Goal: Task Accomplishment & Management: Complete application form

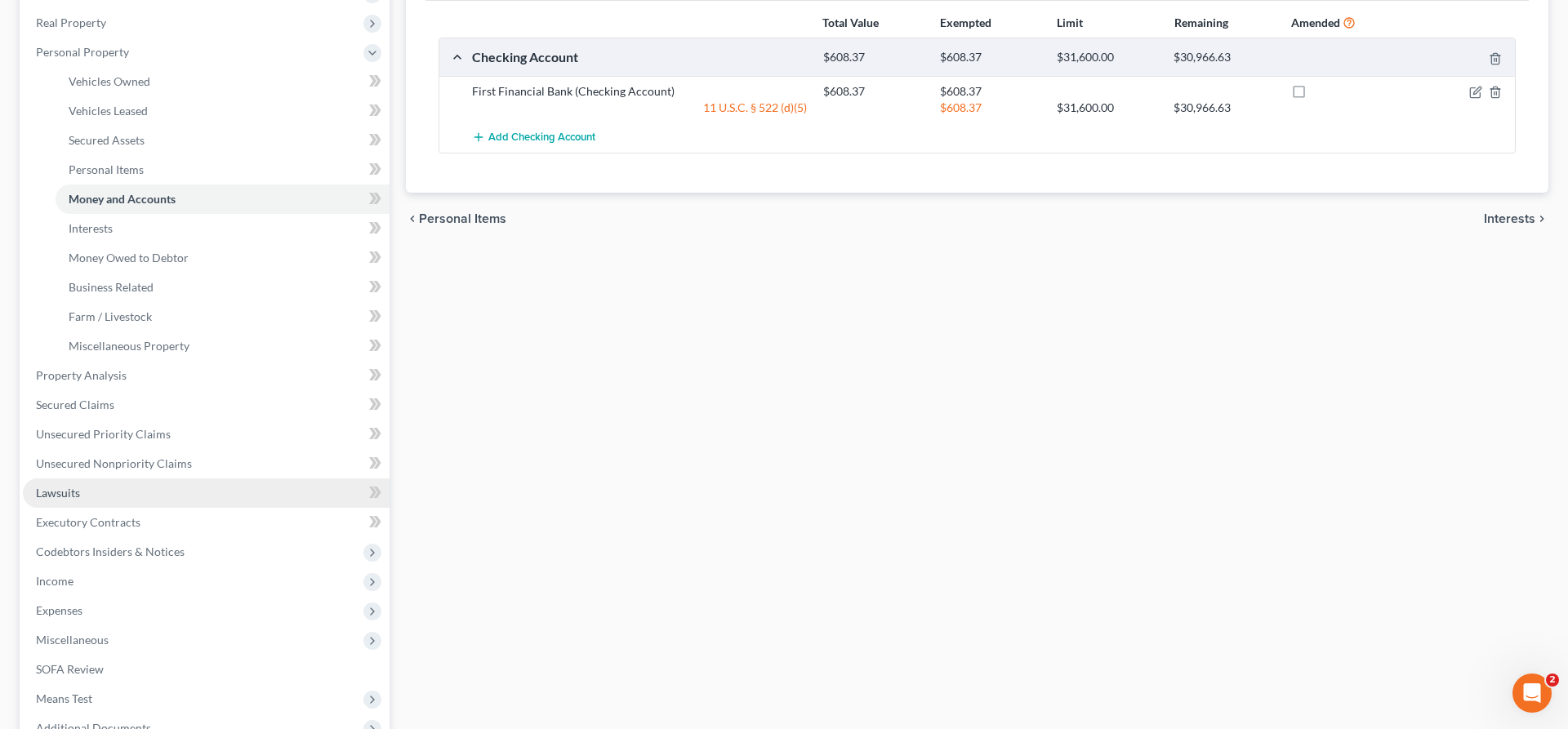
click at [124, 491] on link "Lawsuits" at bounding box center [206, 492] width 367 height 29
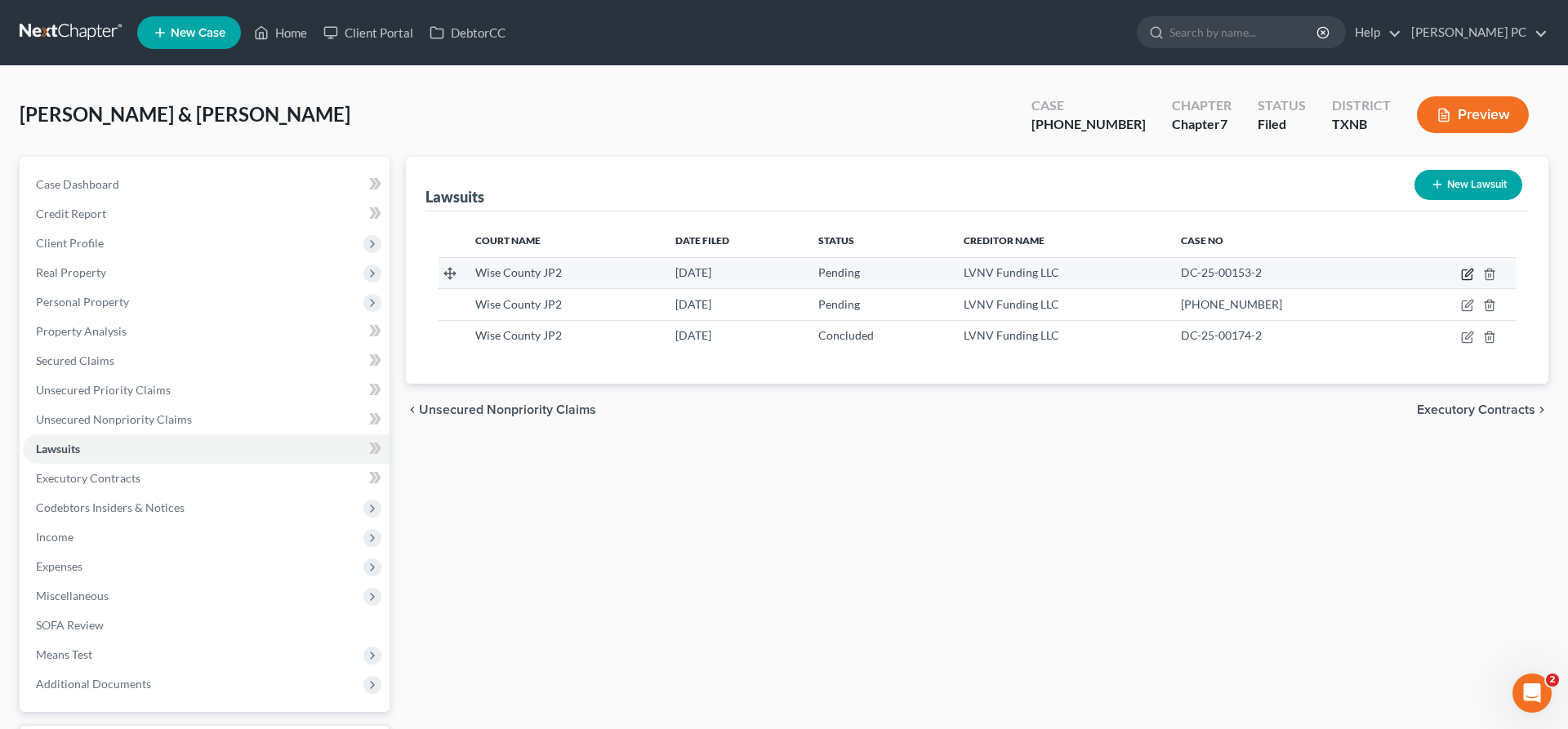
click at [1464, 272] on icon "button" at bounding box center [1467, 274] width 13 height 13
select select "45"
select select "0"
select select "4"
select select "42"
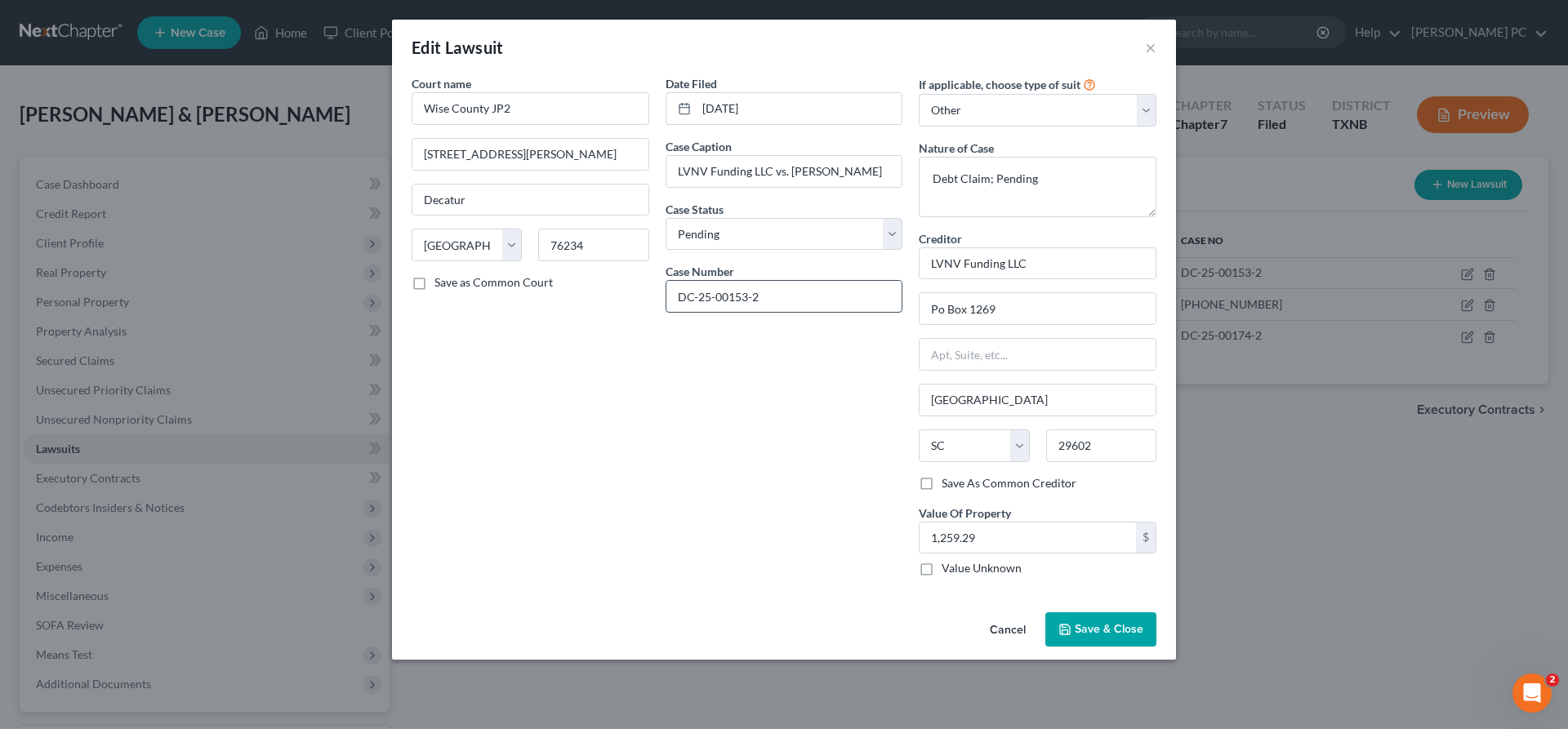
drag, startPoint x: 759, startPoint y: 296, endPoint x: 587, endPoint y: 283, distance: 172.5
click at [667, 283] on input "DC-25-00153-2" at bounding box center [784, 296] width 236 height 31
drag, startPoint x: 880, startPoint y: 175, endPoint x: 594, endPoint y: 157, distance: 286.6
click at [667, 156] on input "LVNV Funding LLC vs. Patti Martin" at bounding box center [784, 171] width 236 height 31
click at [1012, 624] on button "Cancel" at bounding box center [1008, 630] width 62 height 33
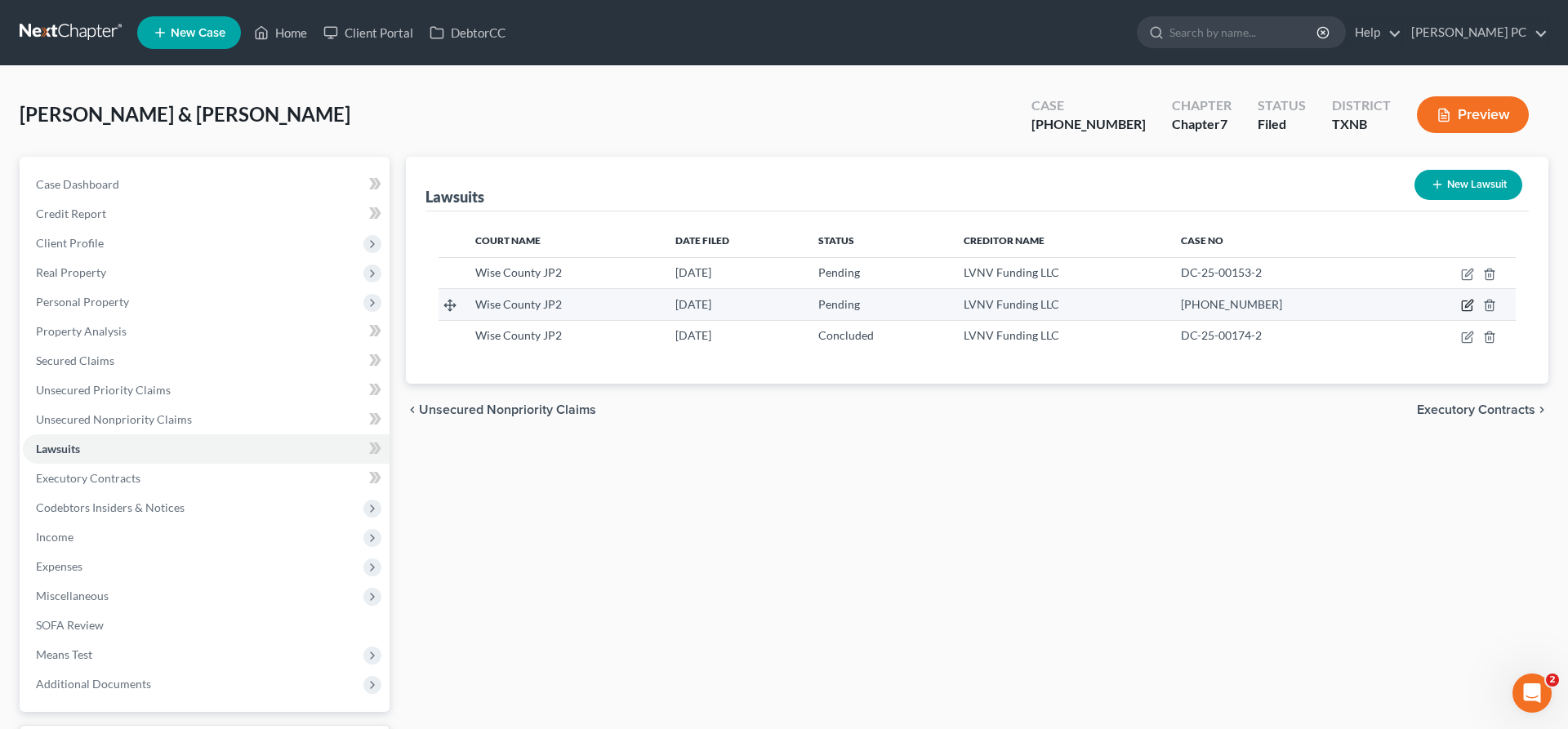
click at [1464, 305] on icon "button" at bounding box center [1467, 306] width 13 height 13
select select "45"
select select "0"
select select "4"
select select "42"
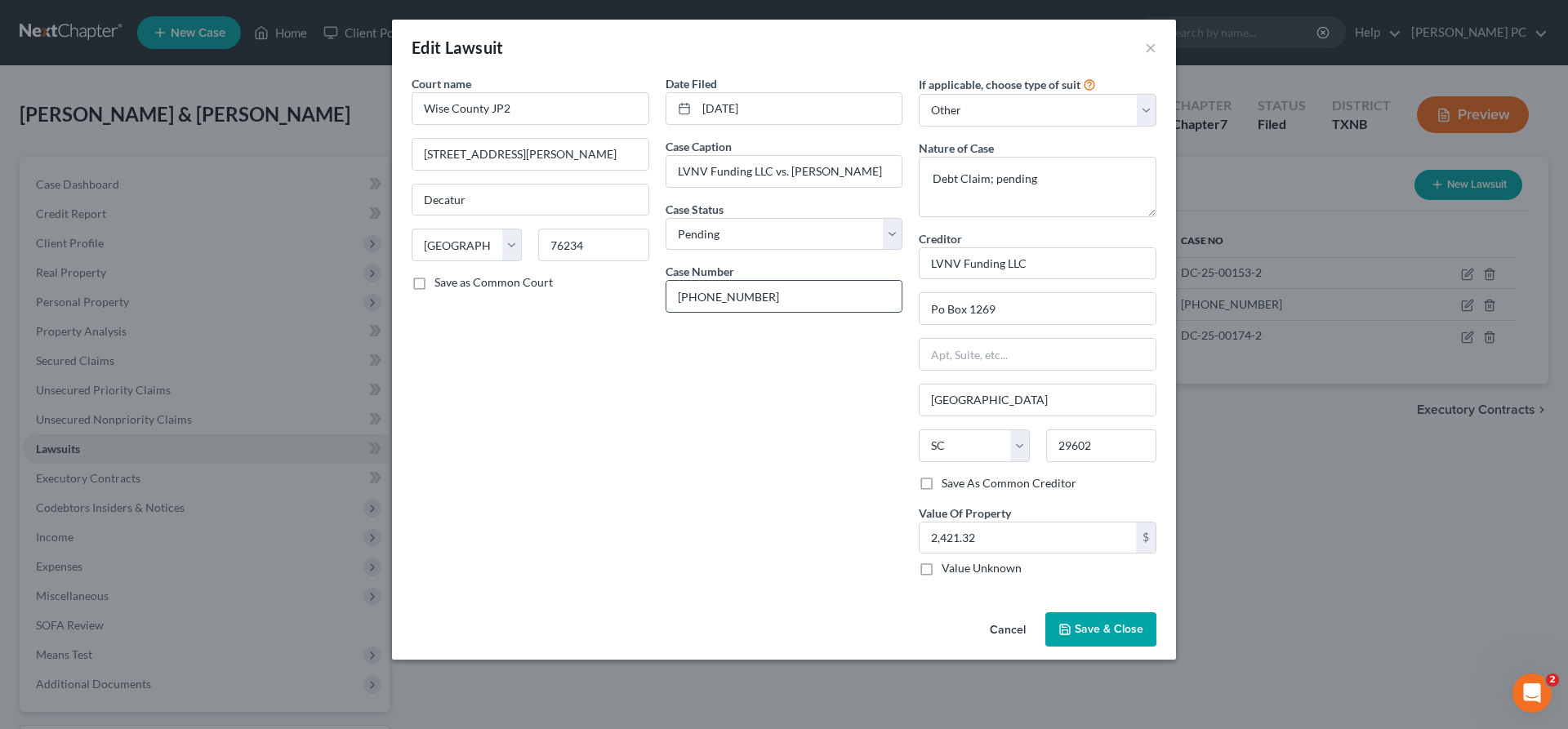
drag, startPoint x: 759, startPoint y: 297, endPoint x: 598, endPoint y: 295, distance: 161.0
click at [667, 295] on input "25-00155-2" at bounding box center [784, 296] width 236 height 31
drag, startPoint x: 866, startPoint y: 171, endPoint x: 631, endPoint y: 172, distance: 235.0
click at [667, 172] on input "LVNV Funding LLC vs. Alan Martin" at bounding box center [784, 171] width 236 height 31
click at [1011, 626] on button "Cancel" at bounding box center [1008, 630] width 62 height 33
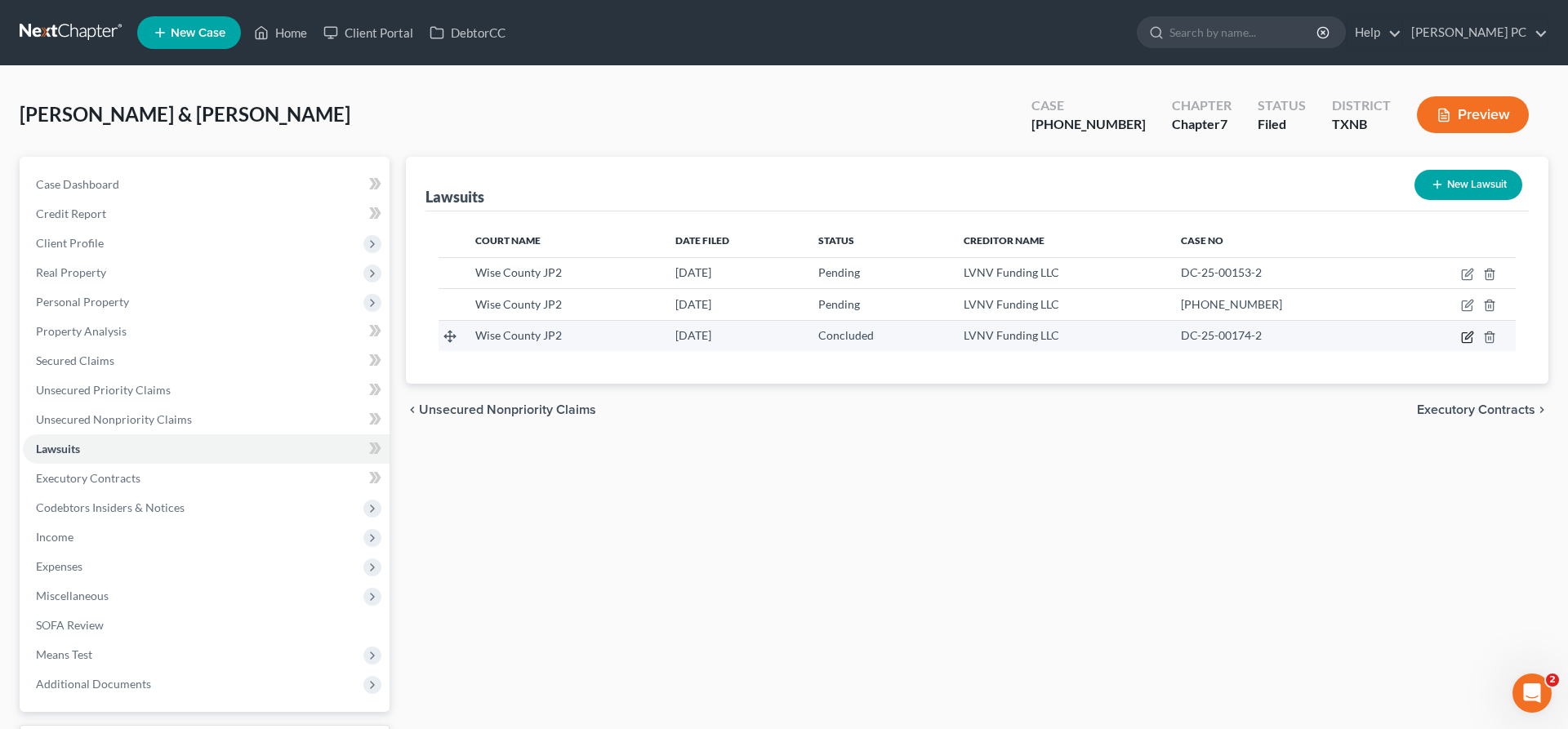
click at [1465, 337] on icon "button" at bounding box center [1467, 338] width 13 height 13
select select "45"
select select "2"
select select "4"
select select "42"
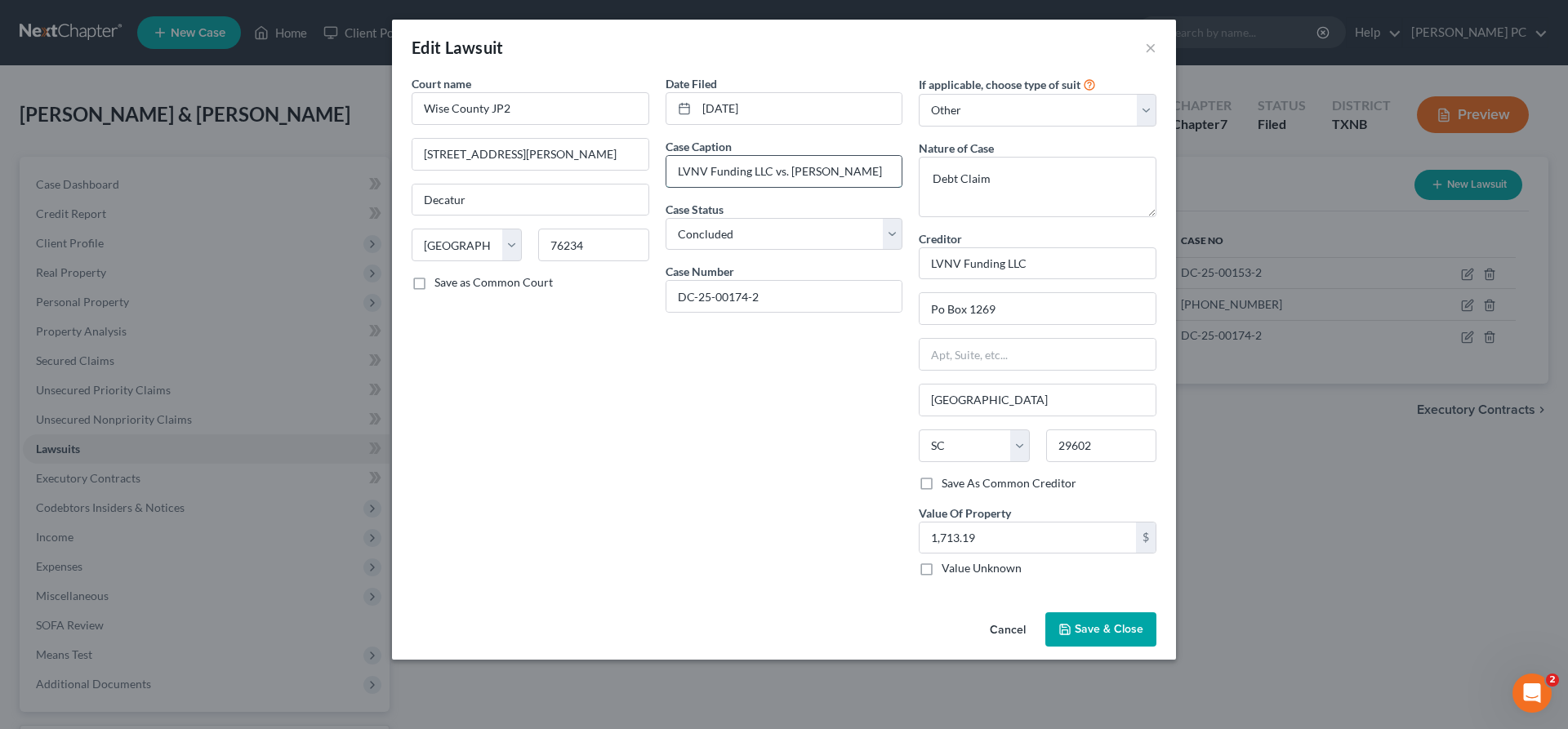
drag, startPoint x: 867, startPoint y: 171, endPoint x: 637, endPoint y: 170, distance: 230.0
click at [667, 170] on input "LVNV Funding LLC vs. Patti Martin" at bounding box center [784, 171] width 236 height 31
drag, startPoint x: 783, startPoint y: 301, endPoint x: 583, endPoint y: 302, distance: 200.0
click at [667, 302] on input "DC-25-00174-2" at bounding box center [784, 296] width 236 height 31
click at [1081, 634] on span "Save & Close" at bounding box center [1109, 629] width 69 height 14
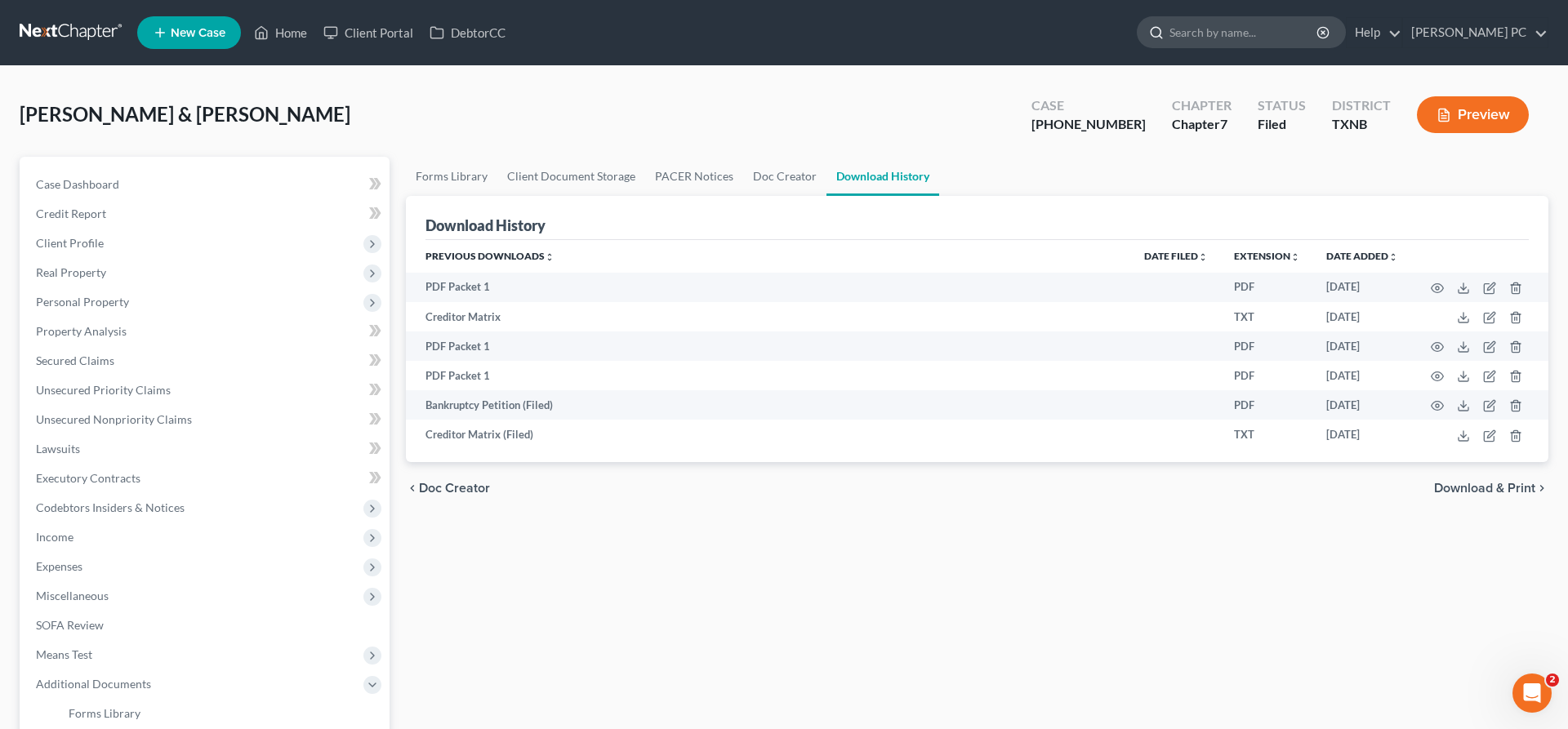
click at [1246, 29] on input "search" at bounding box center [1244, 32] width 149 height 30
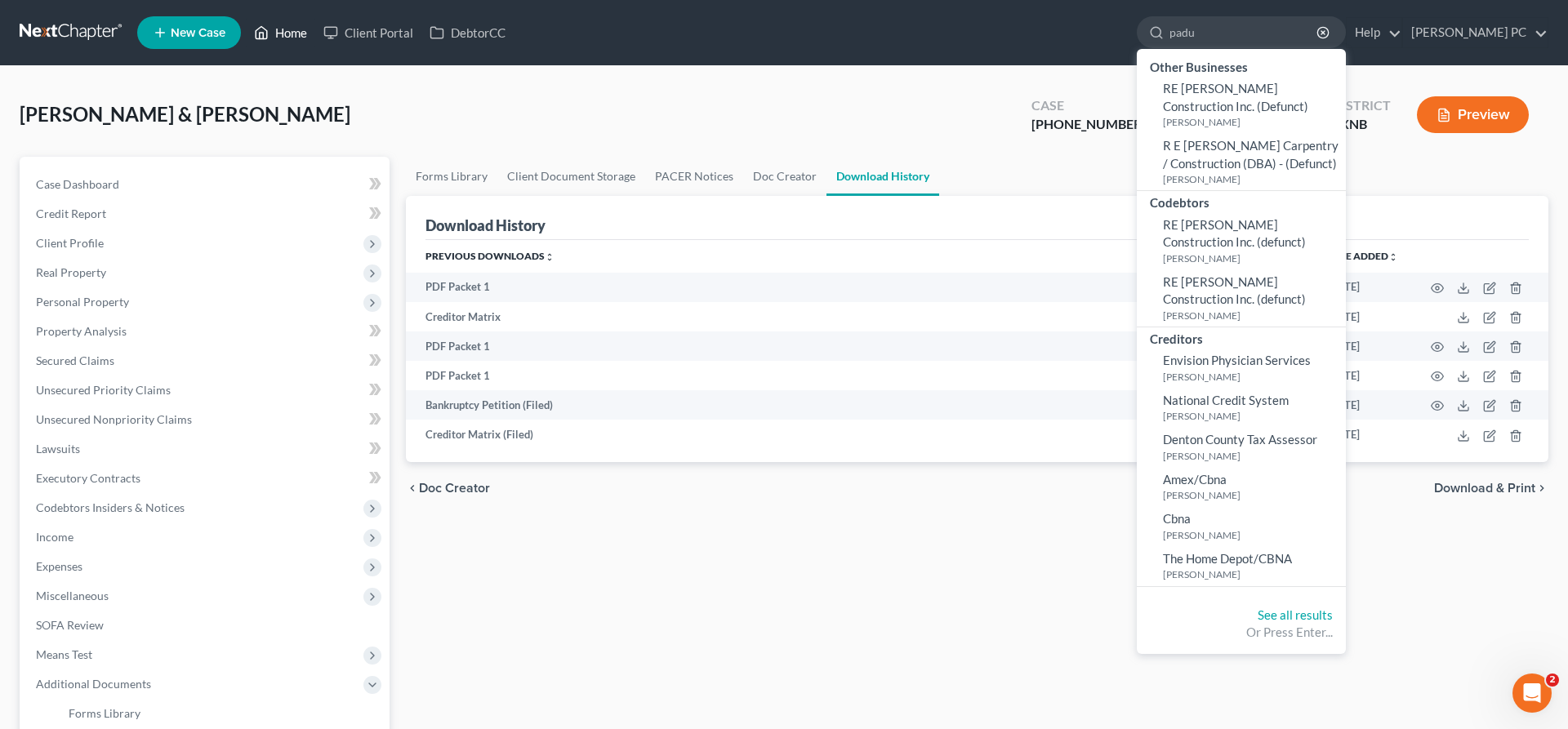
type input "padu"
click at [273, 36] on link "Home" at bounding box center [281, 32] width 70 height 29
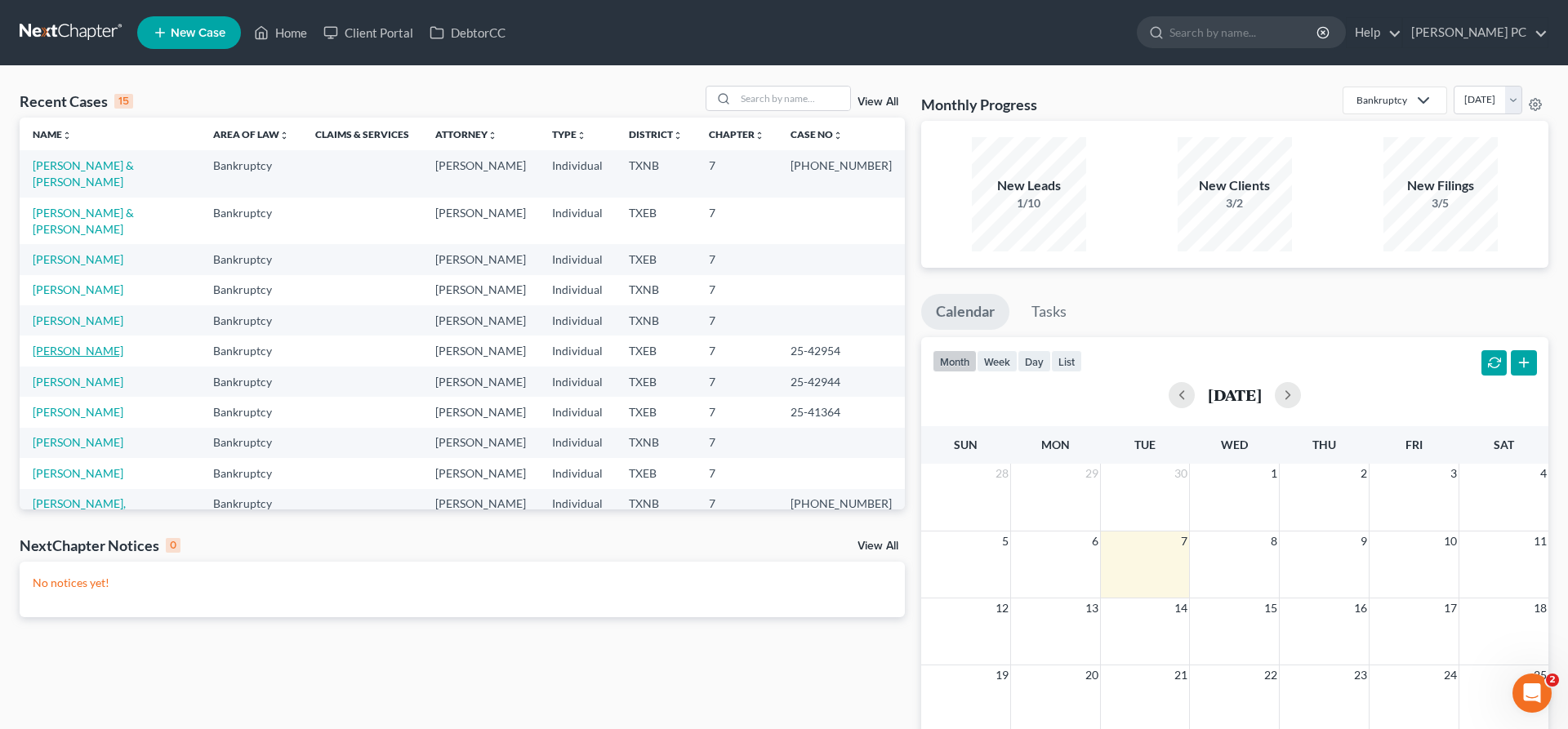
click at [109, 344] on link "[PERSON_NAME]" at bounding box center [78, 351] width 91 height 14
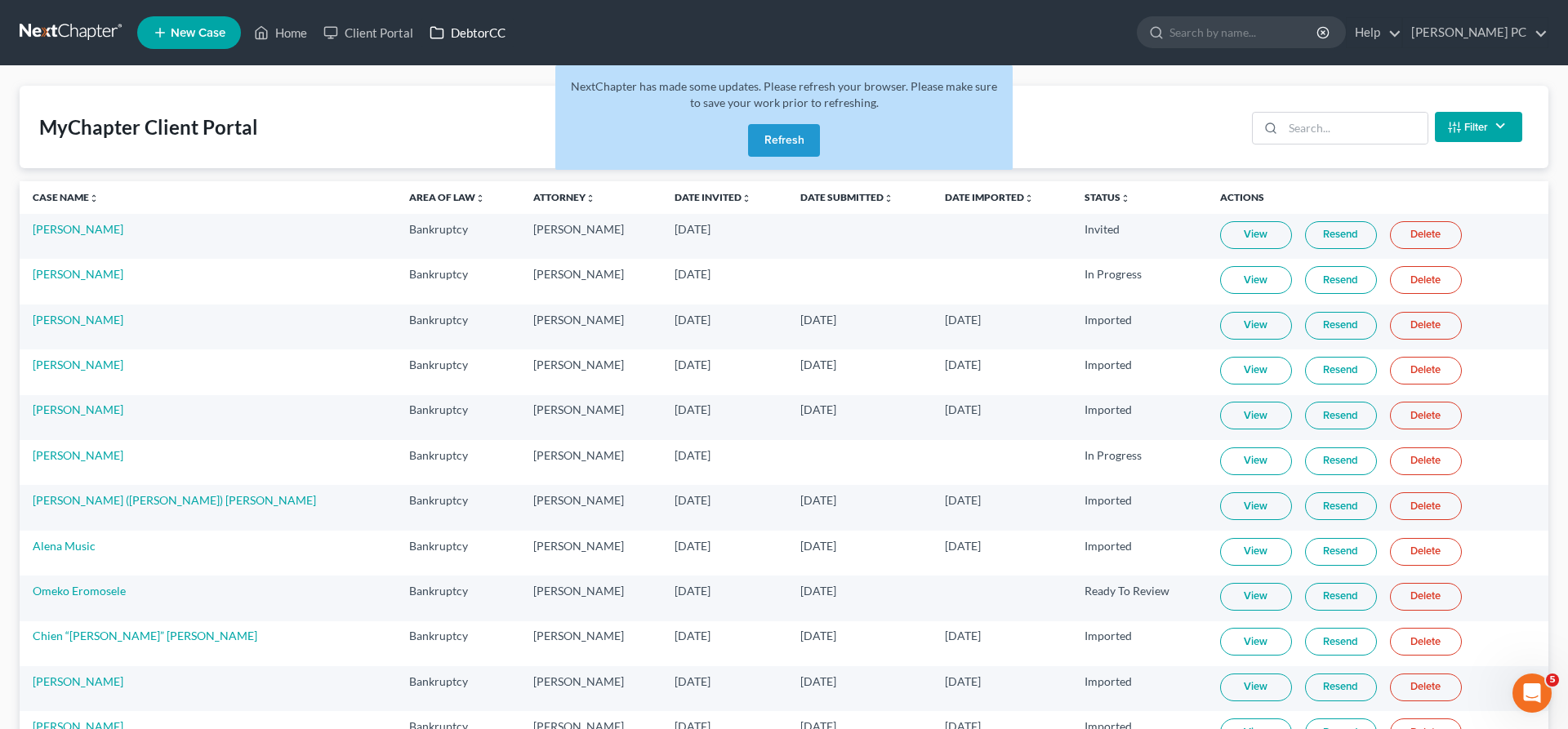
click at [462, 38] on link "DebtorCC" at bounding box center [468, 32] width 92 height 29
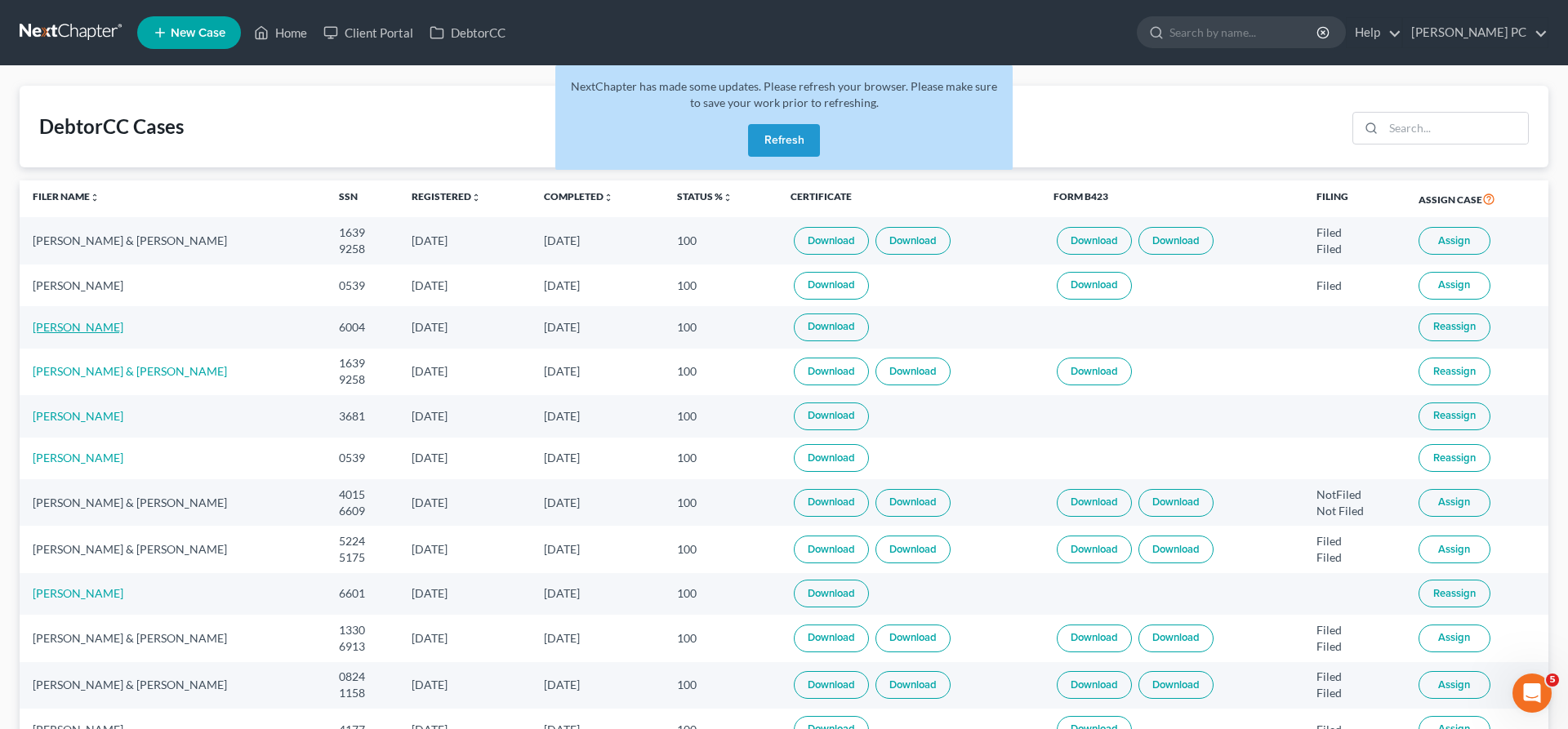
click at [123, 326] on link "[PERSON_NAME]" at bounding box center [78, 326] width 91 height 14
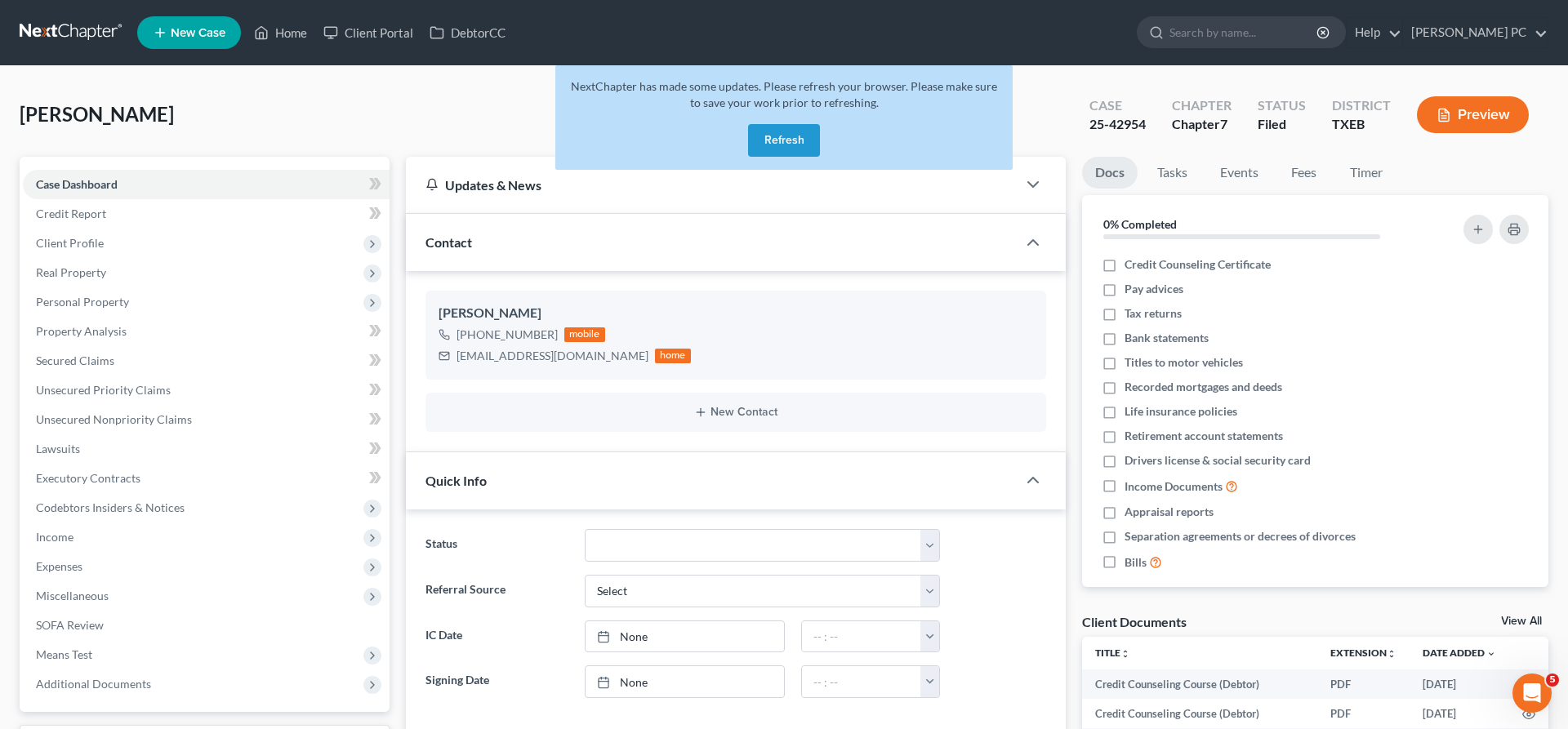
click at [794, 140] on button "Refresh" at bounding box center [784, 141] width 72 height 33
